Goal: Transaction & Acquisition: Purchase product/service

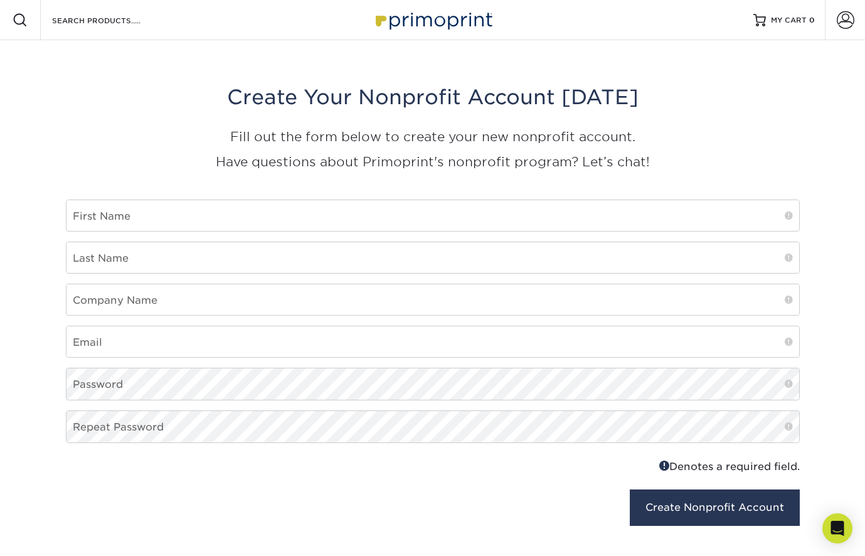
click at [433, 25] on img at bounding box center [432, 19] width 125 height 27
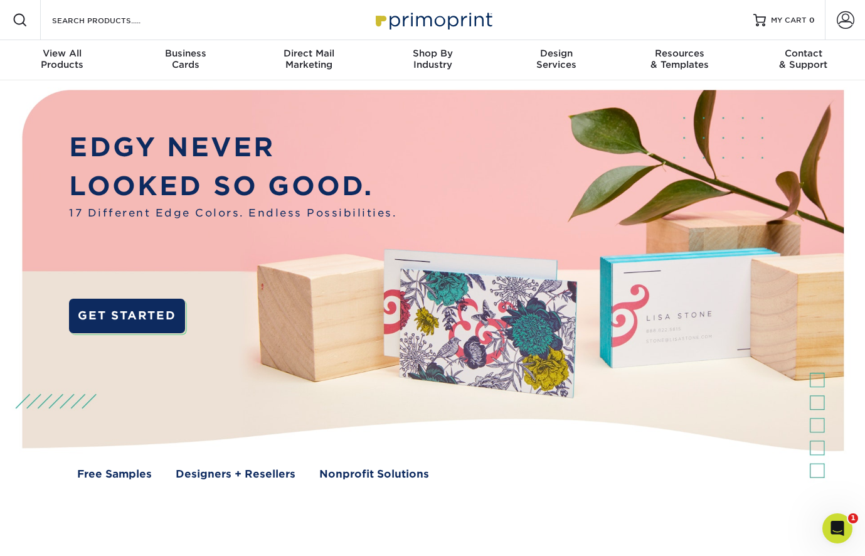
click at [76, 30] on div "Search Products" at bounding box center [107, 20] width 132 height 40
click at [81, 11] on div "Search Products" at bounding box center [107, 20] width 132 height 40
click at [81, 24] on input "Search Products" at bounding box center [112, 20] width 122 height 15
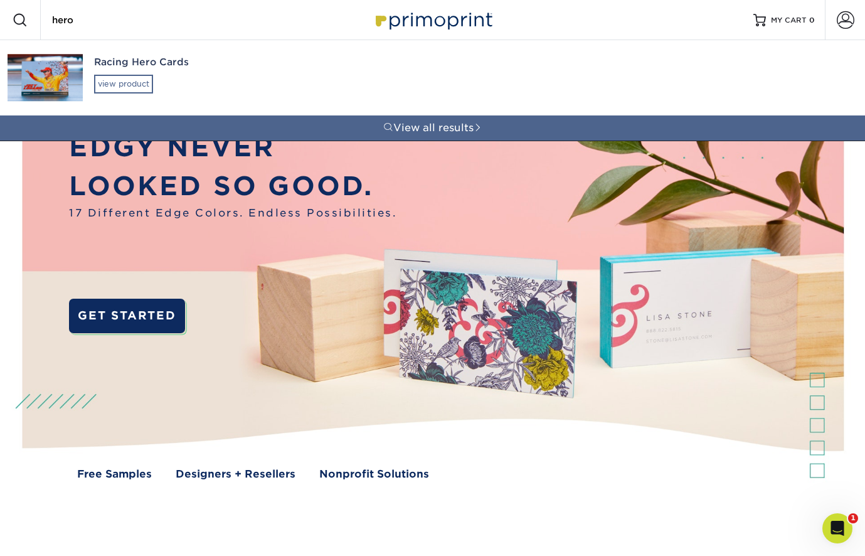
type input "hero"
click at [114, 87] on div "view product" at bounding box center [123, 84] width 59 height 19
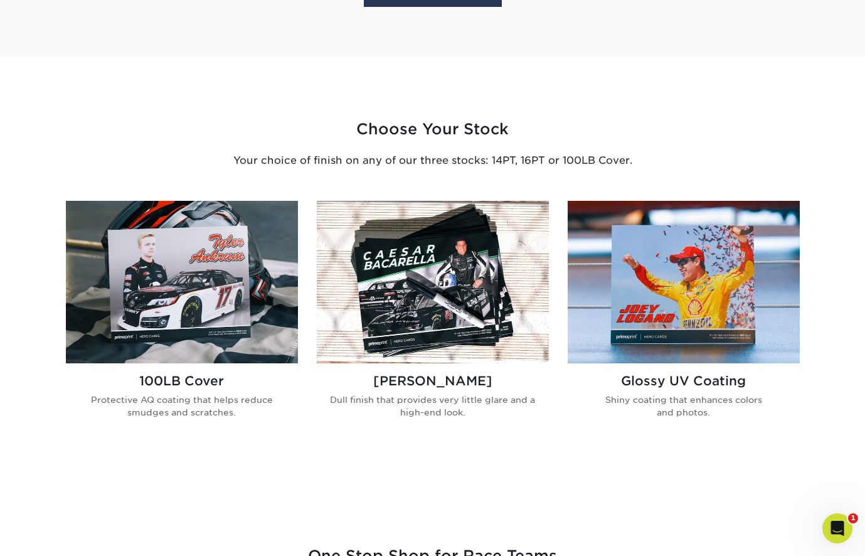
scroll to position [674, 0]
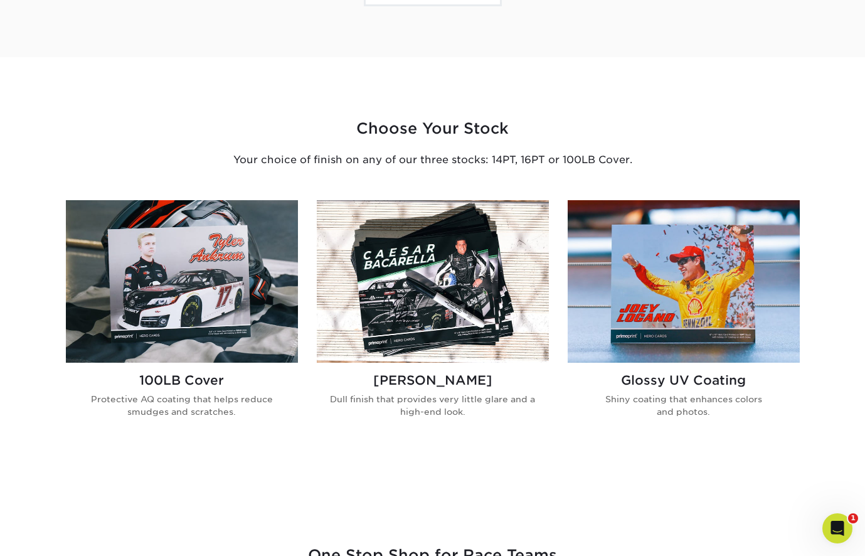
click at [234, 255] on img at bounding box center [182, 281] width 232 height 162
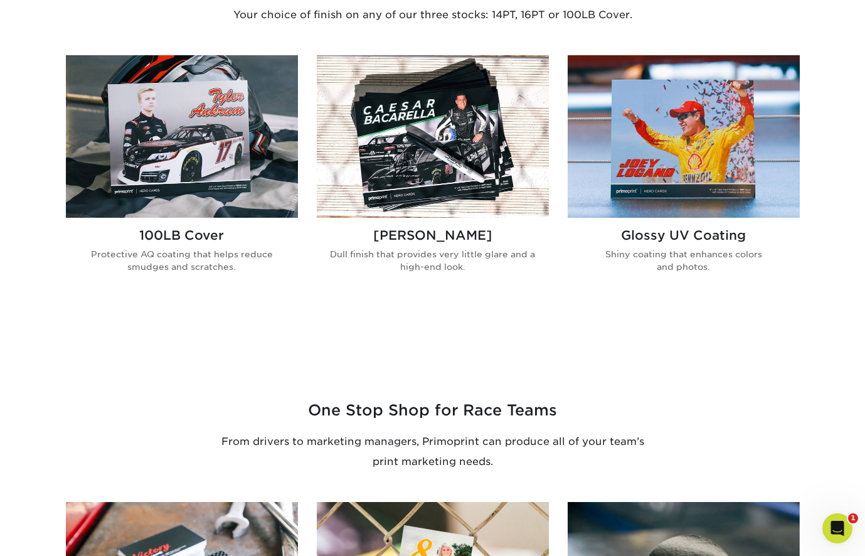
scroll to position [758, 0]
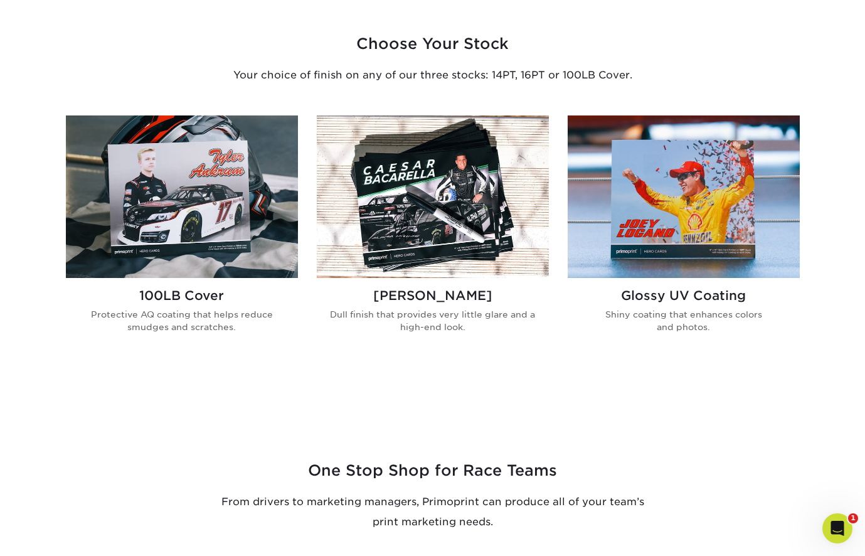
click at [433, 181] on img at bounding box center [433, 196] width 232 height 162
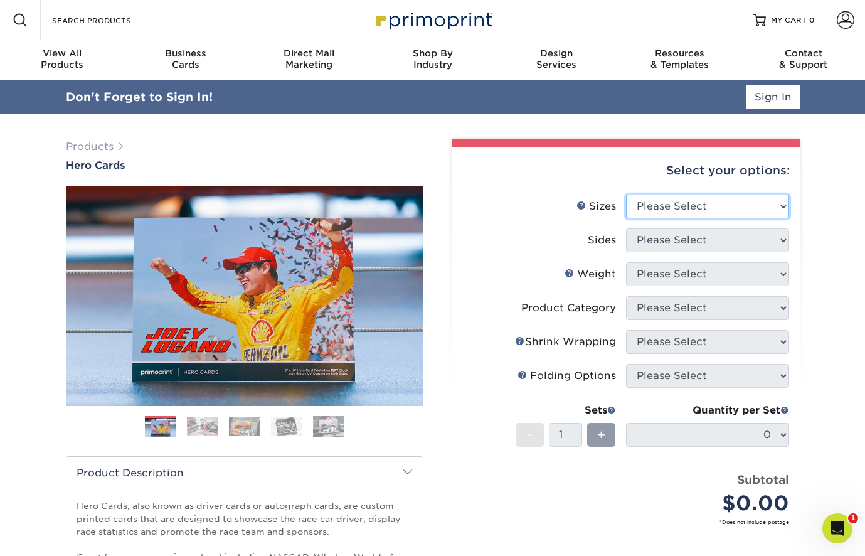
select select "6.00x8.50"
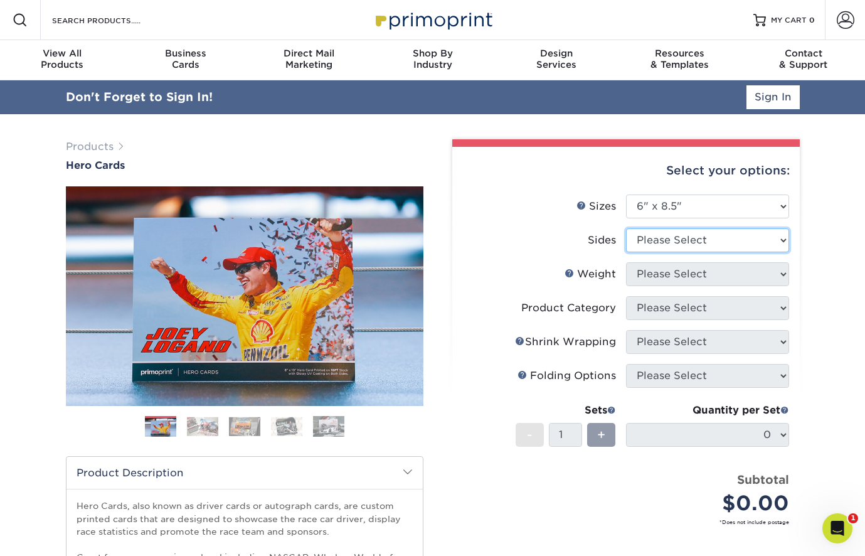
select select "13abbda7-1d64-4f25-8bb2-c179b224825d"
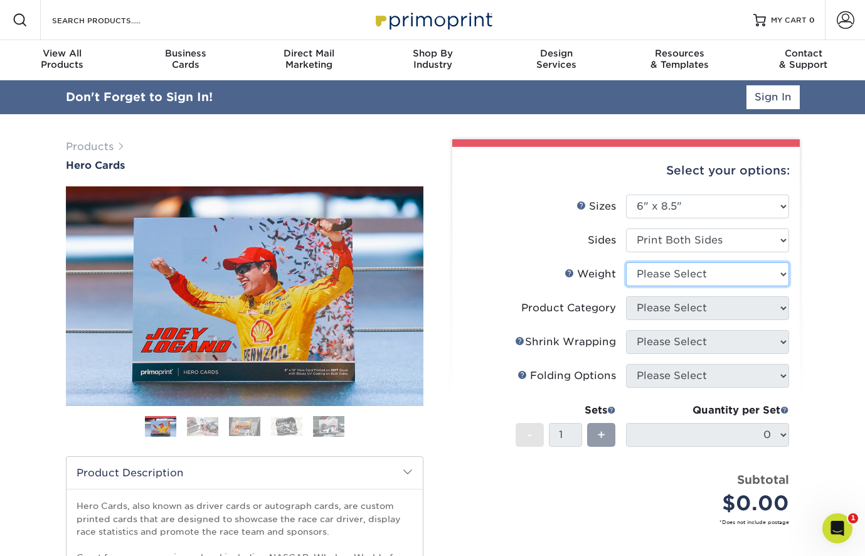
select select "14PT"
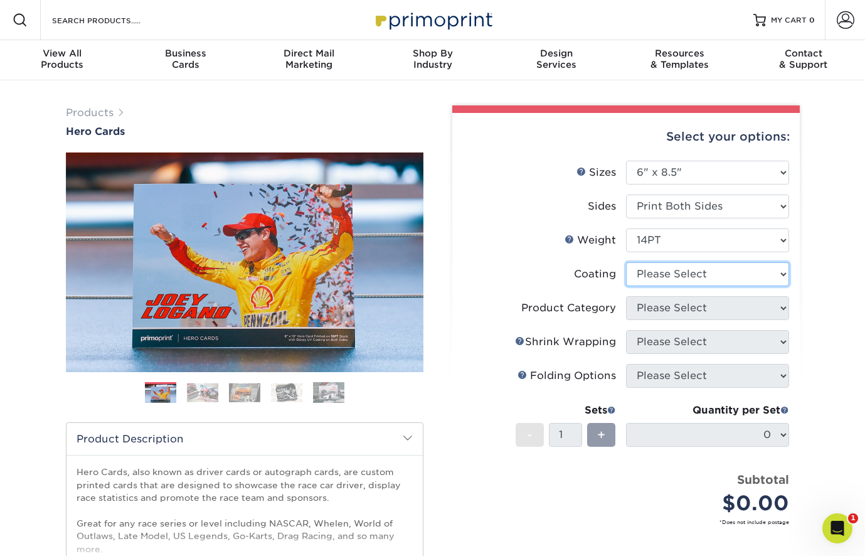
select select "3e7618de-abca-4bda-9f97-8b9129e913d8"
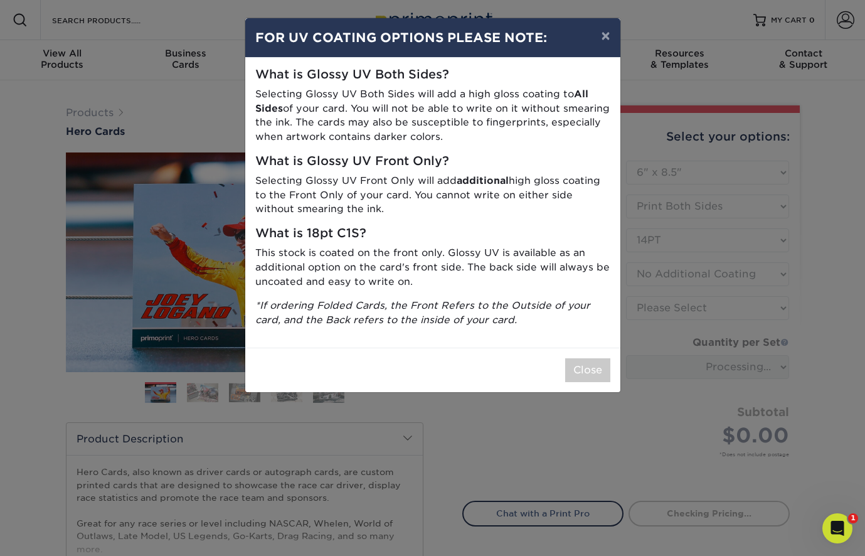
click at [596, 347] on div "Close" at bounding box center [432, 369] width 375 height 45
click at [592, 358] on button "Close" at bounding box center [587, 370] width 45 height 24
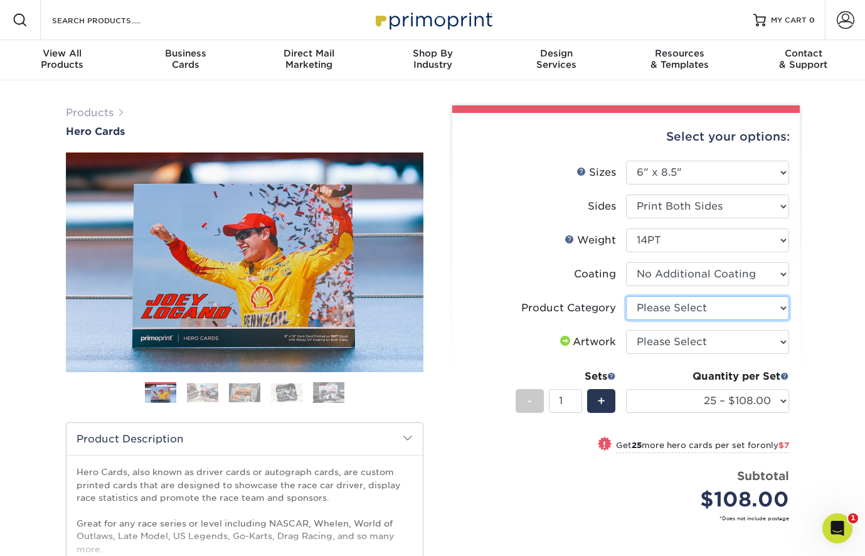
select select "9b7272e0-d6c8-4c3c-8e97-d3a1bcdab858"
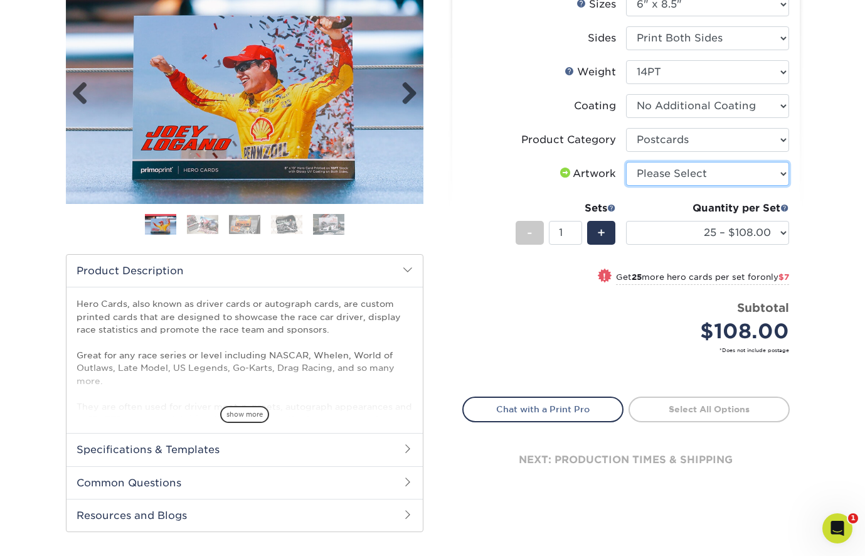
scroll to position [168, 0]
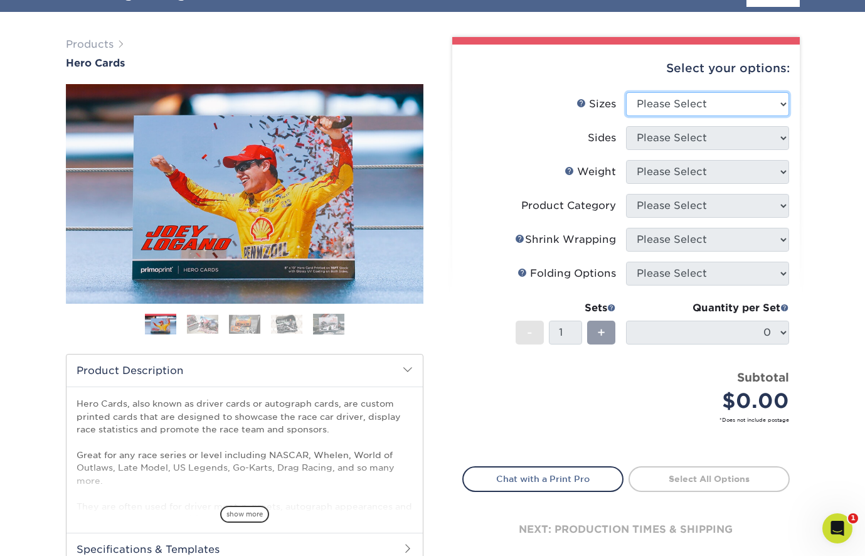
select select "6.00x9.00"
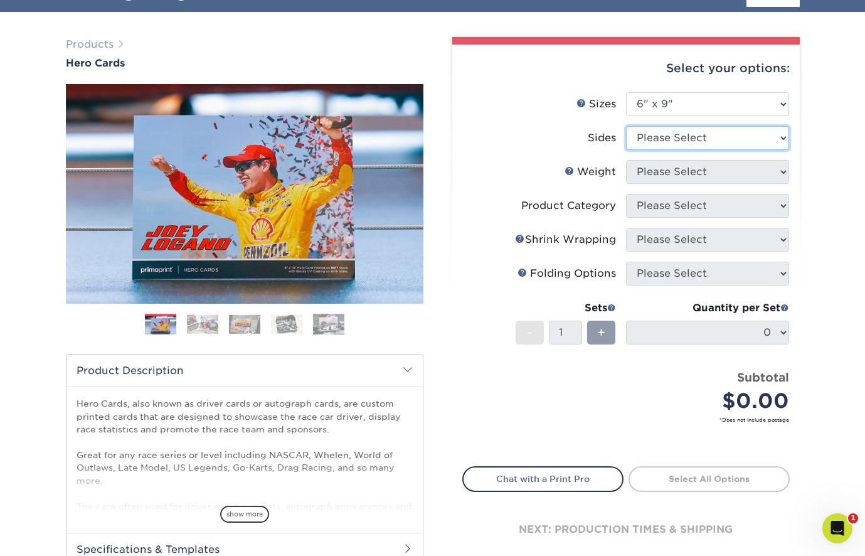
select select "13abbda7-1d64-4f25-8bb2-c179b224825d"
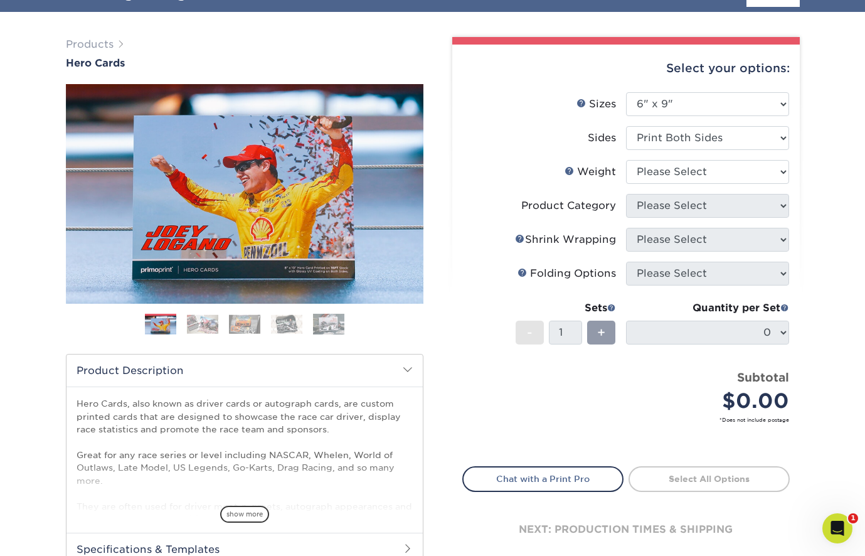
click at [658, 184] on li "Weight Help Weight Please Select 16PT 14PT 100LB" at bounding box center [626, 177] width 326 height 34
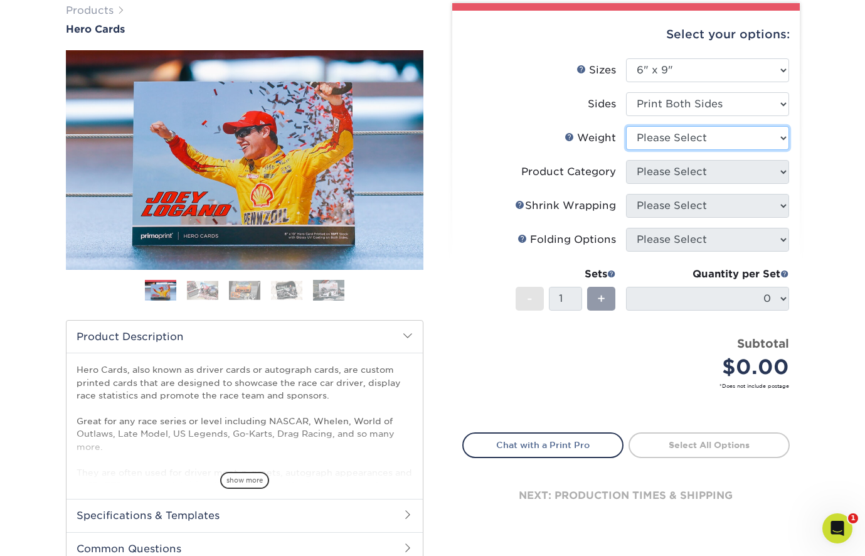
select select "14PT"
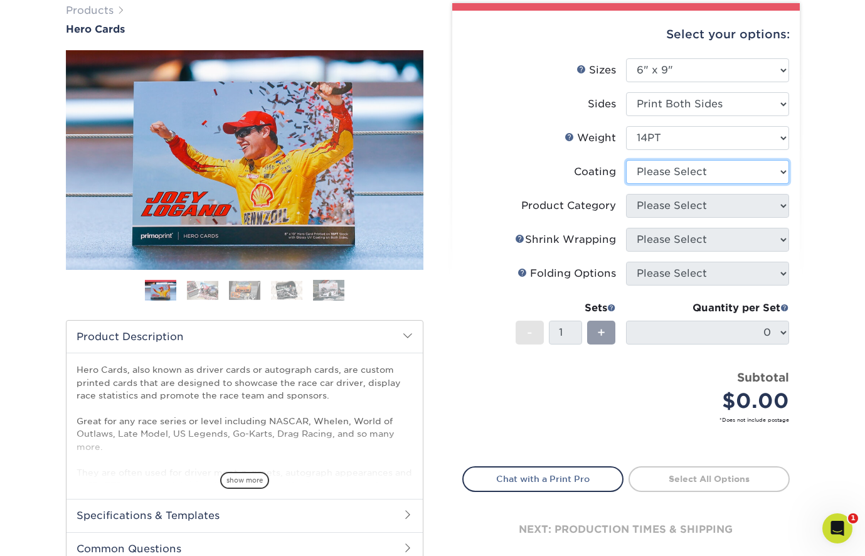
select select "121bb7b5-3b4d-429f-bd8d-bbf80e953313"
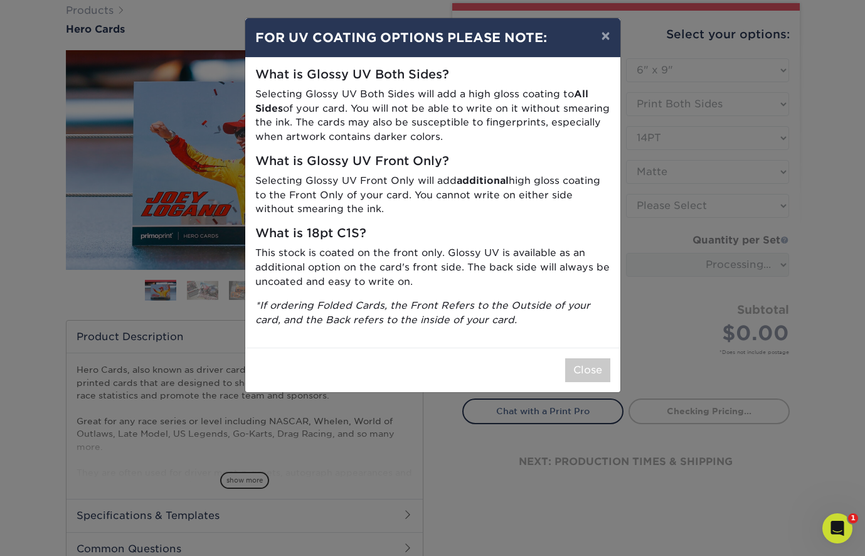
click at [677, 205] on div "× FOR UV COATING OPTIONS PLEASE NOTE: What is Glossy UV Both Sides? Selecting G…" at bounding box center [432, 278] width 865 height 556
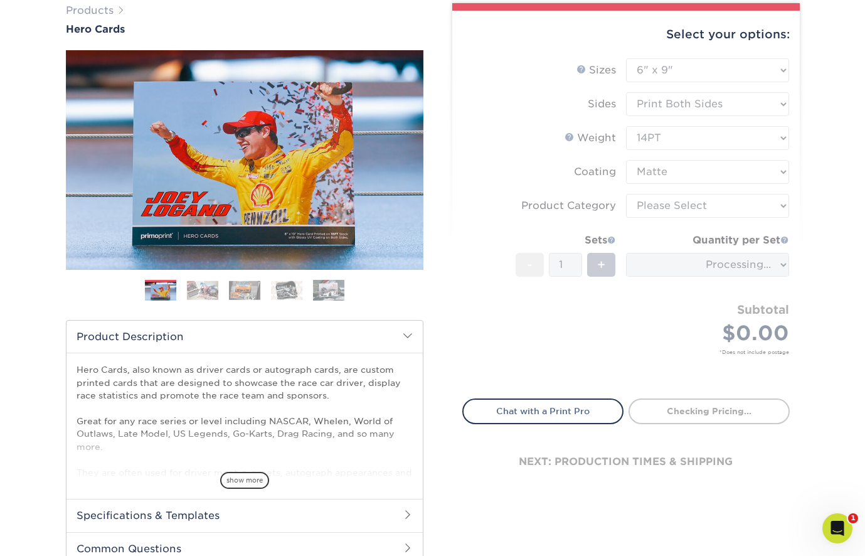
click at [677, 205] on form "Sizes Help Sizes Please Select 1.5" x 7" 4" x 6" 5" x 7" 6" x 8" 6" x 8.5" 6" x…" at bounding box center [625, 221] width 327 height 326
click at [748, 204] on form "Sizes Help Sizes Please Select 1.5" x 7" 4" x 6" 5" x 7" 6" x 8" 6" x 8.5" 6" x…" at bounding box center [625, 221] width 327 height 326
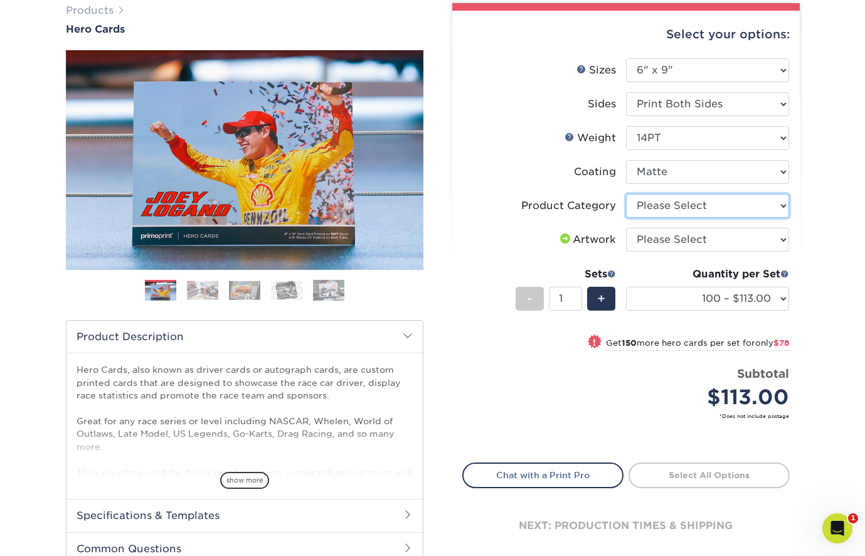
select select "9b7272e0-d6c8-4c3c-8e97-d3a1bcdab858"
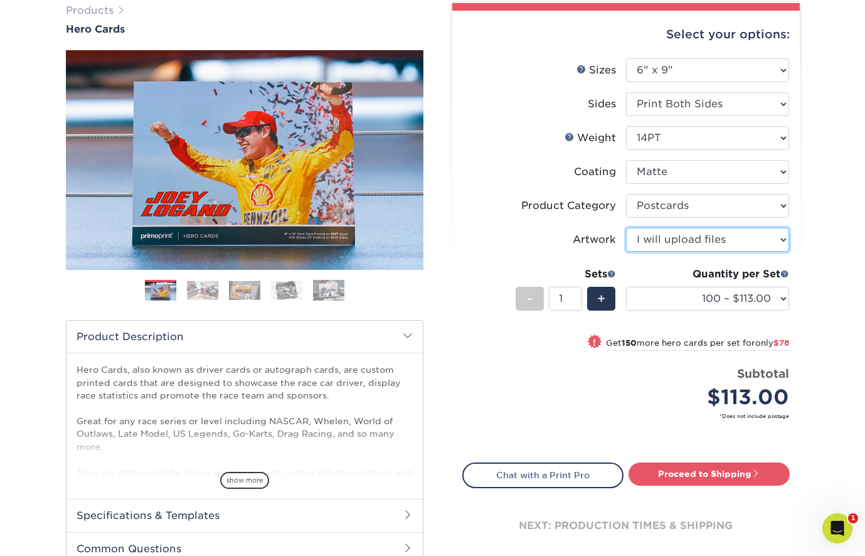
select select "design"
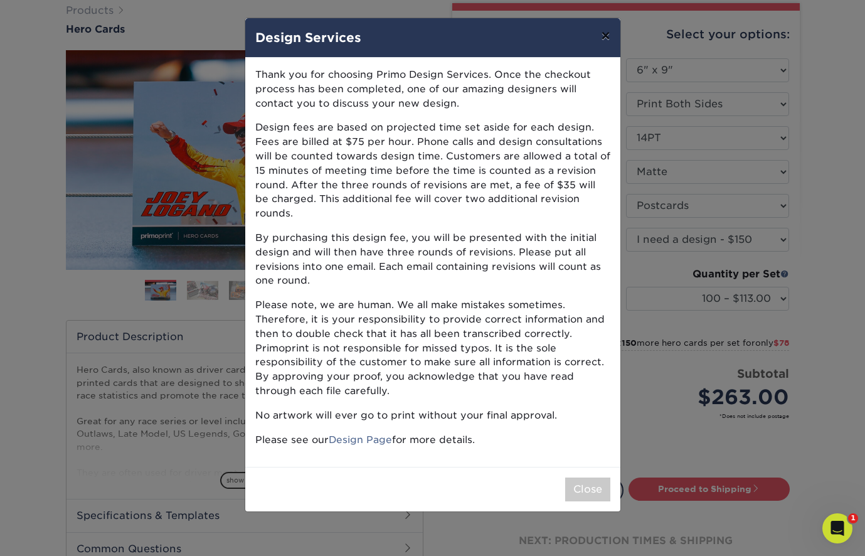
click at [605, 36] on button "×" at bounding box center [605, 35] width 29 height 35
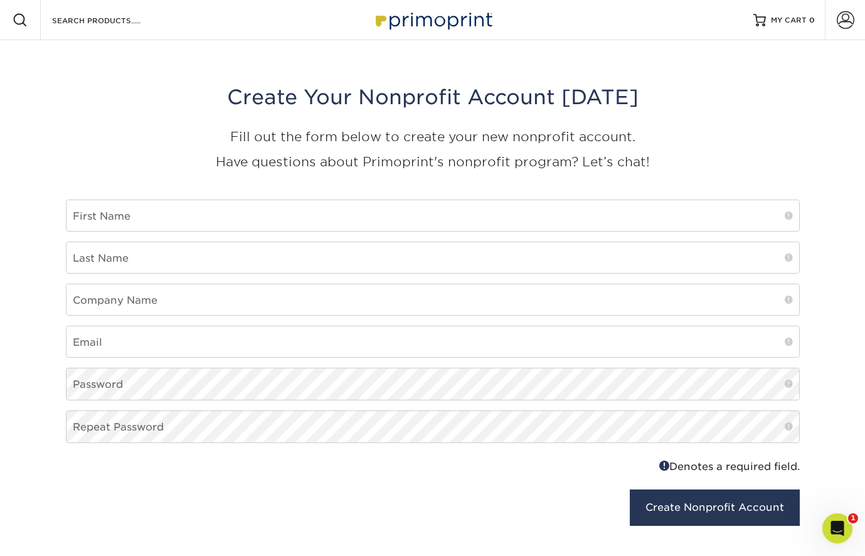
click at [416, 32] on img at bounding box center [432, 19] width 125 height 27
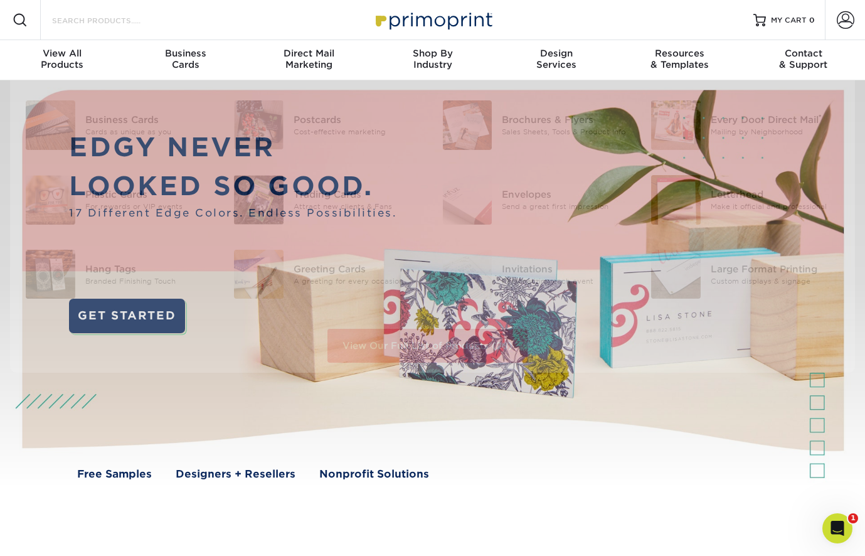
click at [133, 24] on input "Search Products" at bounding box center [112, 20] width 122 height 15
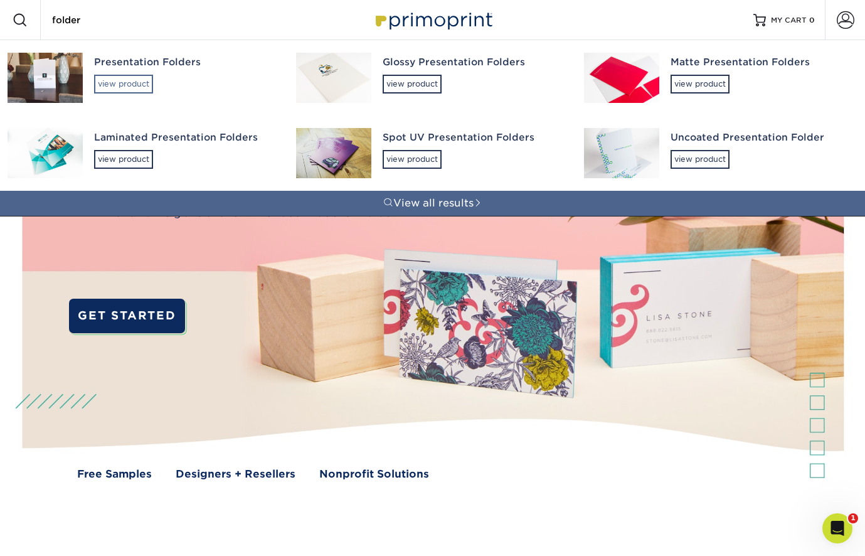
type input "folder"
click at [125, 85] on div "view product" at bounding box center [123, 84] width 59 height 19
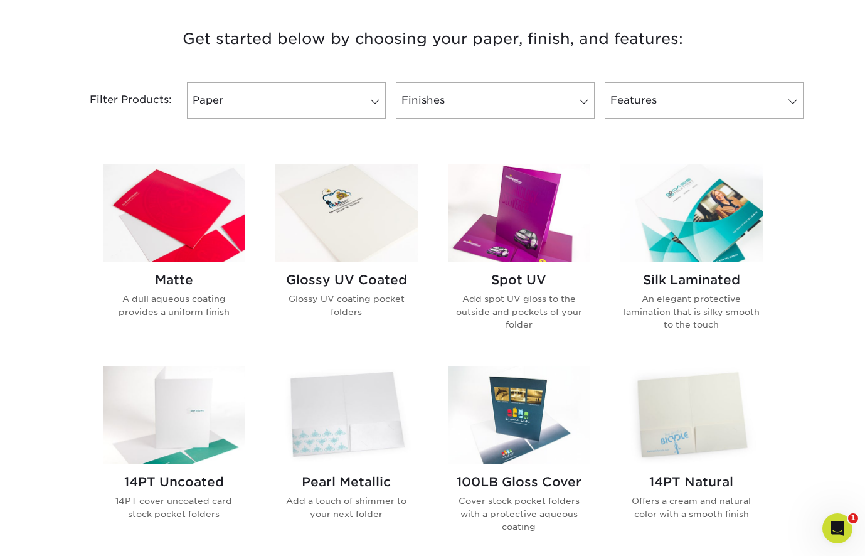
scroll to position [478, 0]
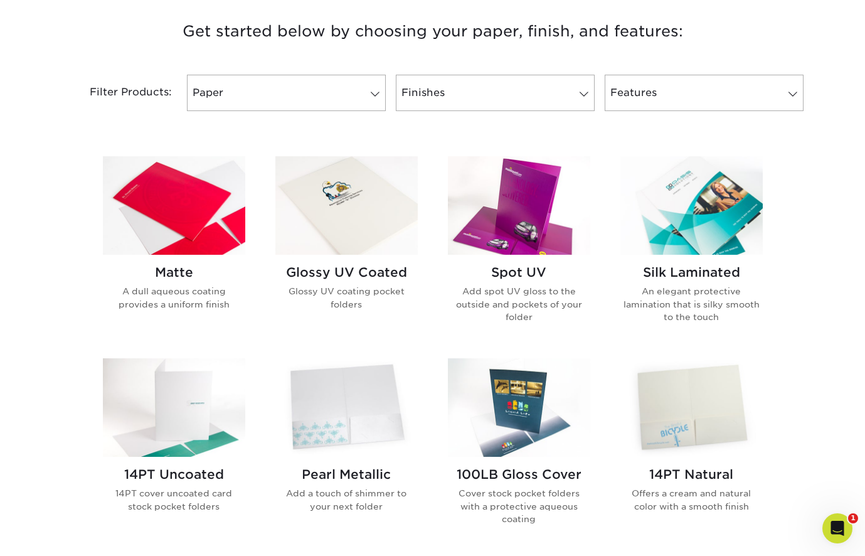
click at [350, 217] on img at bounding box center [346, 205] width 142 height 98
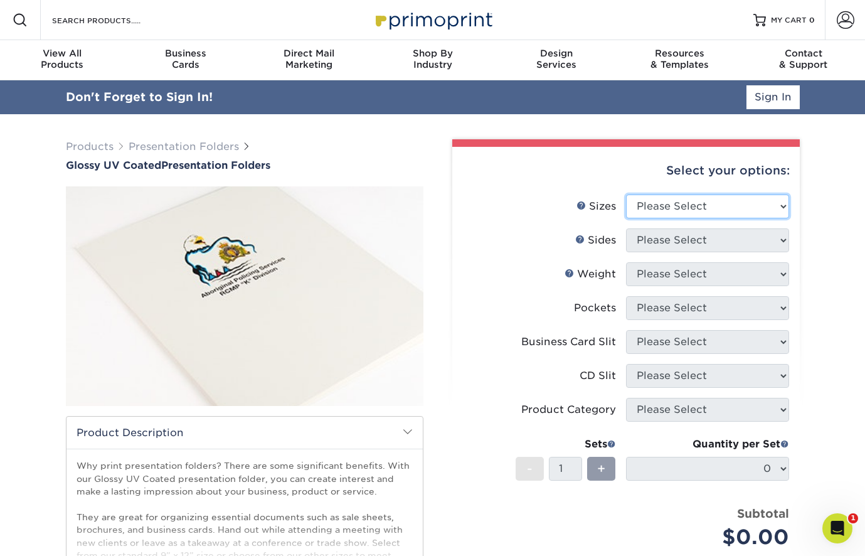
select select "9.00x12.00"
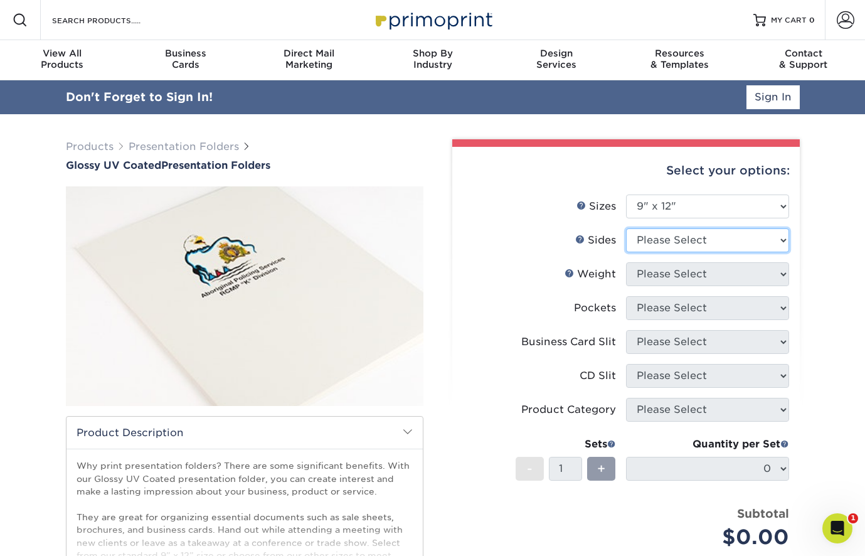
select select "32d3c223-f82c-492b-b915-ba065a00862f"
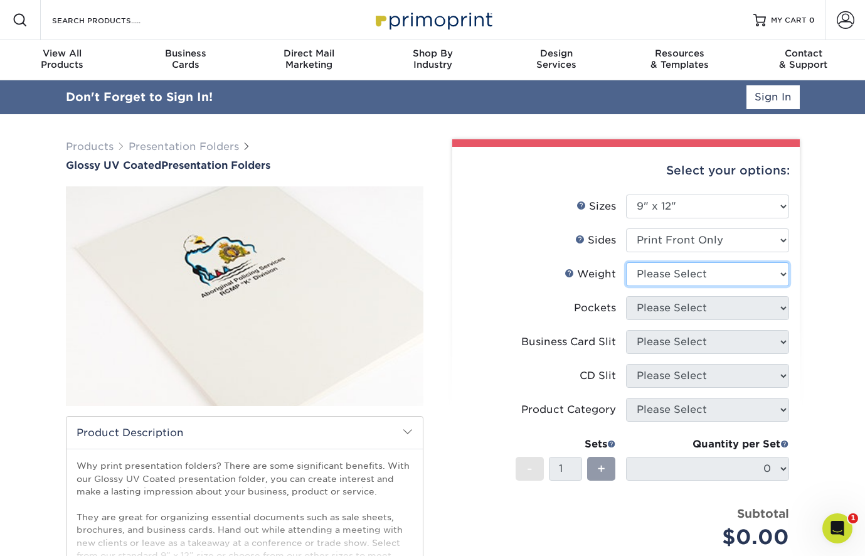
select select "14PT"
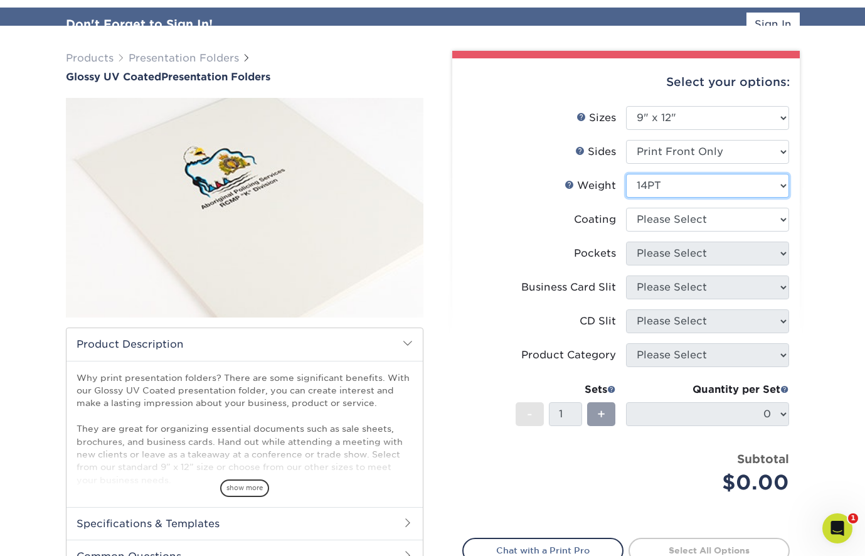
scroll to position [73, 0]
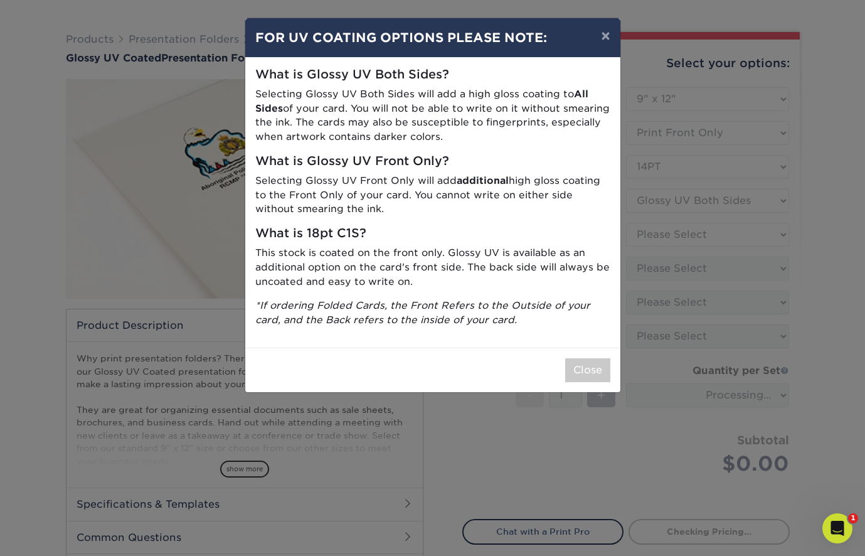
click at [585, 374] on div "Close" at bounding box center [432, 369] width 375 height 45
click at [597, 358] on button "Close" at bounding box center [587, 370] width 45 height 24
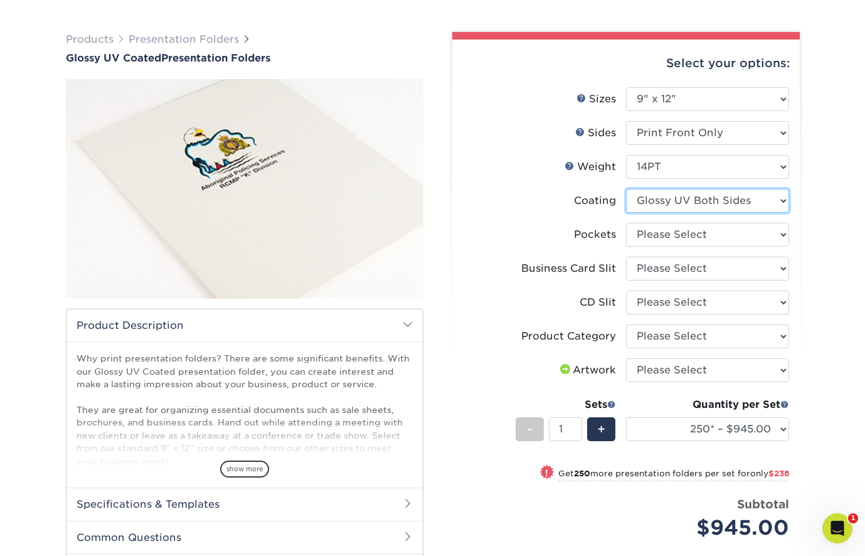
select select "1e8116af-acfc-44b1-83dc-8181aa338834"
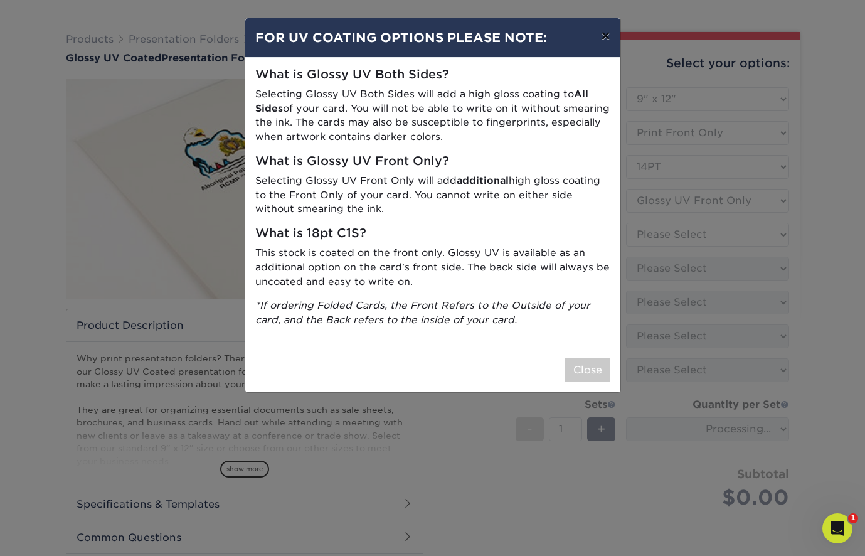
click at [600, 35] on button "×" at bounding box center [605, 35] width 29 height 35
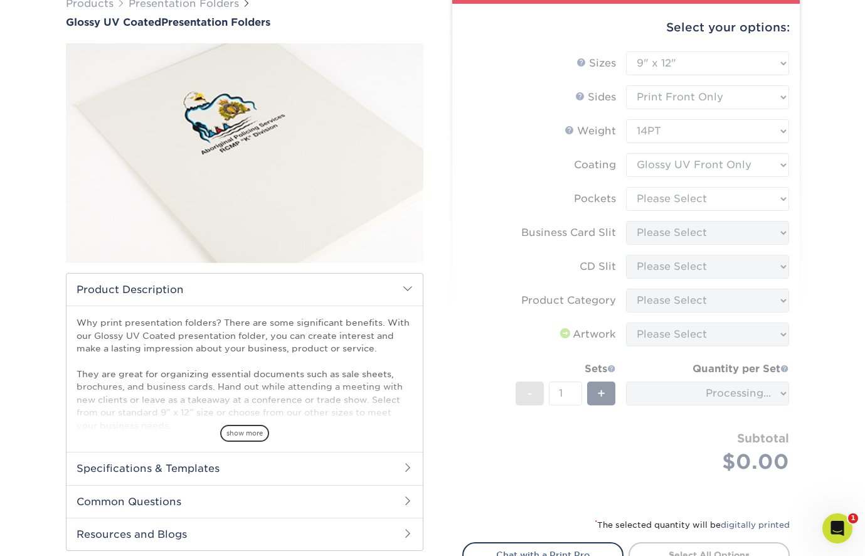
scroll to position [122, 0]
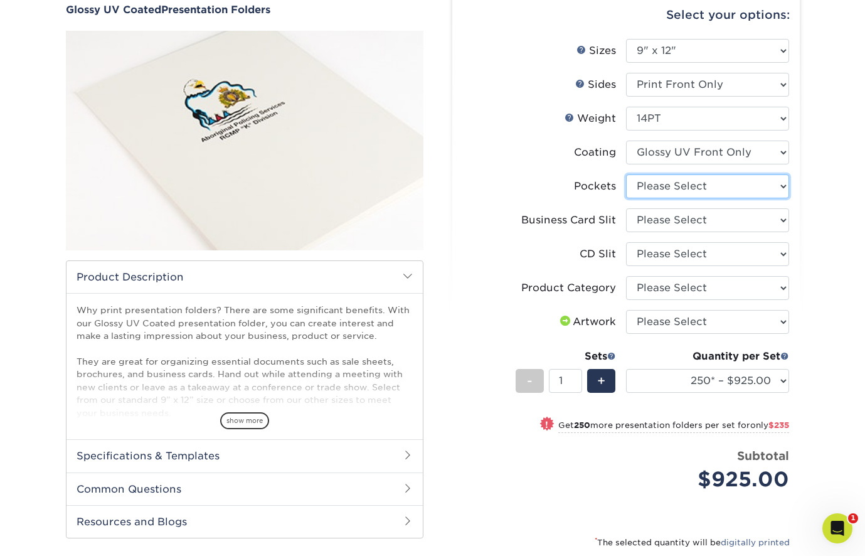
select select "e8427203-e3c7-4640-a4e8-bae00c228d98"
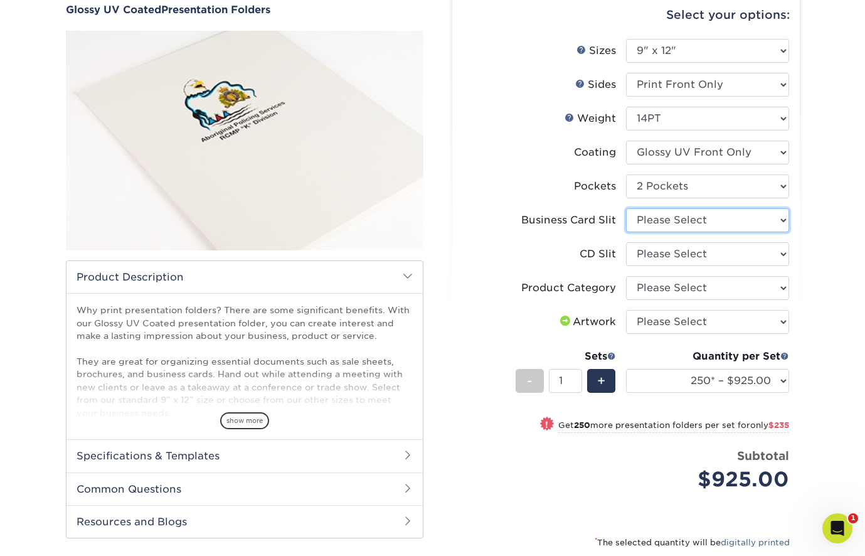
select select "7e99cc7c-ff09-4e60-a1f6-bcfcb05688a6"
select select "a092264a-7428-4d8e-b024-417dbebc6e25"
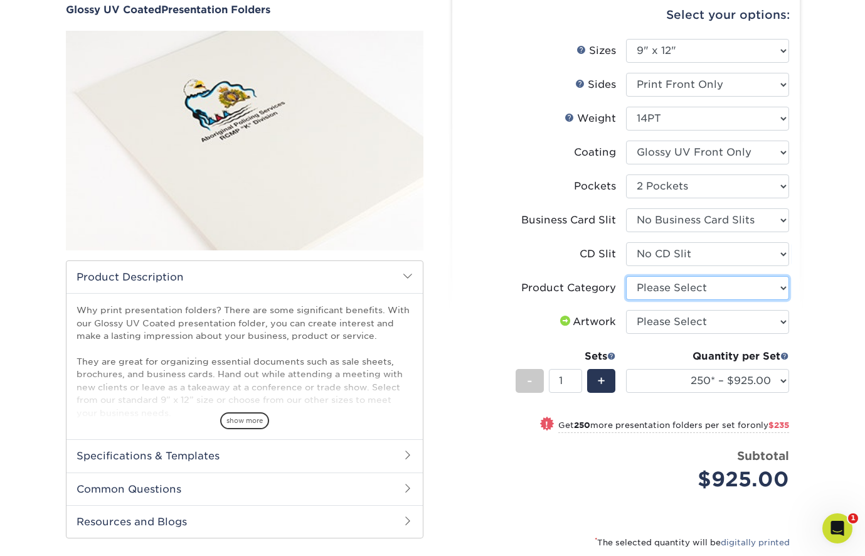
select select "57f7a581-ec4a-49d7-930d-eb044a1d12ac"
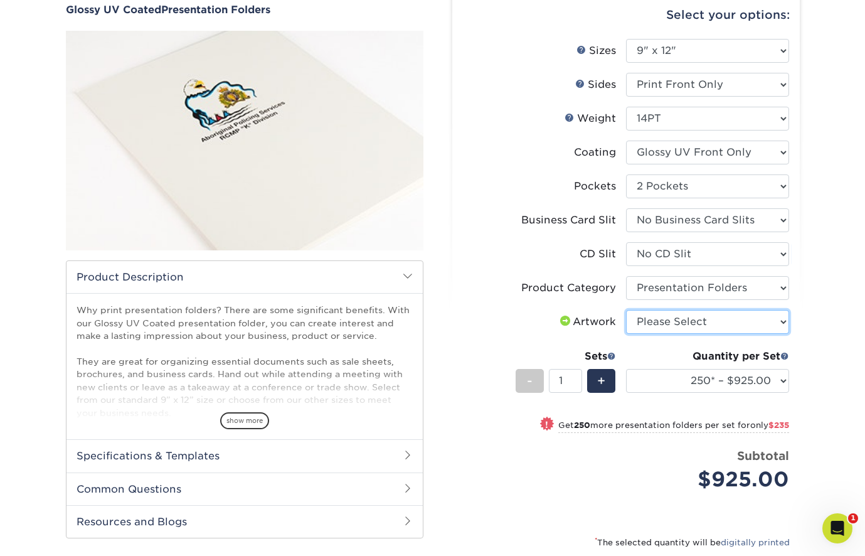
select select "upload"
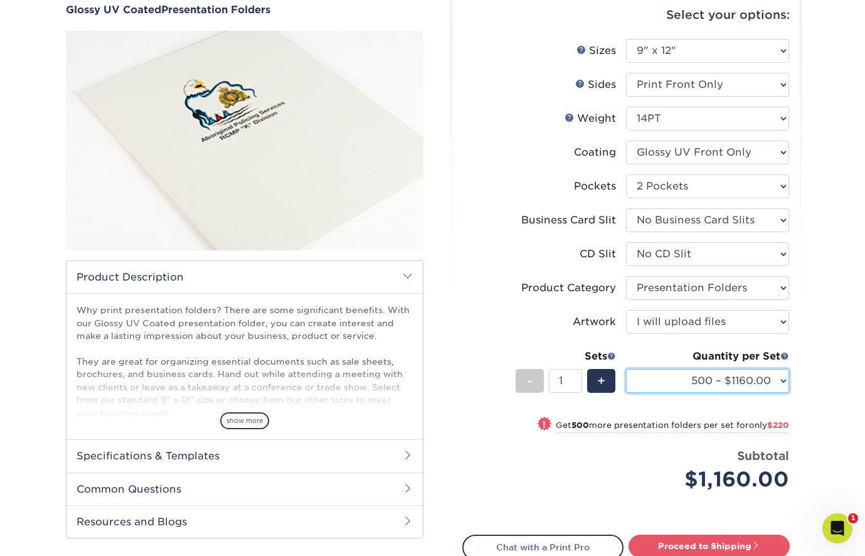
select select "1000 – $1380.00"
